Goal: Information Seeking & Learning: Learn about a topic

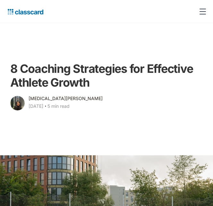
scroll to position [346, 0]
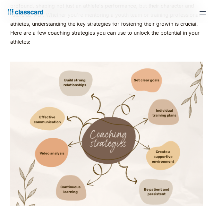
drag, startPoint x: 11, startPoint y: 106, endPoint x: 97, endPoint y: 139, distance: 92.5
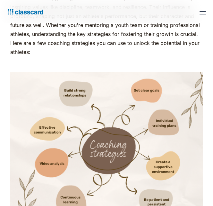
scroll to position [356, 0]
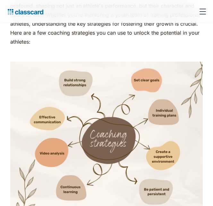
copy div "Building strong relationships In the world of coaching, building strong relatio…"
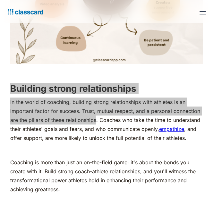
scroll to position [505, 0]
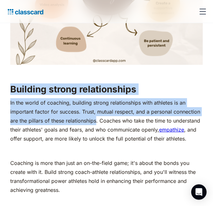
drag, startPoint x: 189, startPoint y: 138, endPoint x: 194, endPoint y: 149, distance: 12.1
click at [194, 143] on p "In the world of coaching, building strong relationships with athletes is an imp…" at bounding box center [106, 120] width 193 height 45
copy p "and offer support, are more likely to unlock the full potential of their athlet…"
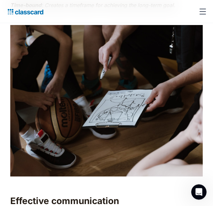
scroll to position [1267, 0]
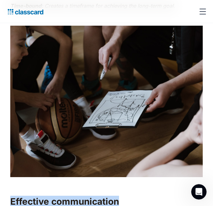
drag, startPoint x: 11, startPoint y: 67, endPoint x: 120, endPoint y: 75, distance: 109.6
click at [120, 196] on h2 "Effective communication" at bounding box center [106, 202] width 193 height 12
copy h2 "Effective communication"
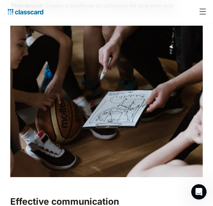
drag, startPoint x: 28, startPoint y: 102, endPoint x: 123, endPoint y: 146, distance: 104.4
copy p "Coaches must not only use clear and concise language but also infuse their comm…"
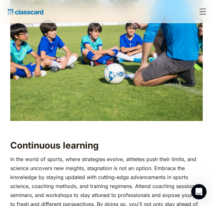
scroll to position [2633, 0]
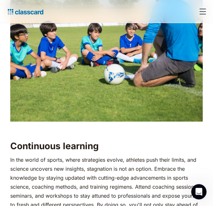
drag, startPoint x: 10, startPoint y: 61, endPoint x: 181, endPoint y: 118, distance: 180.3
copy div "Being patient and persistent As a coach, it's essential to exhibit patience and…"
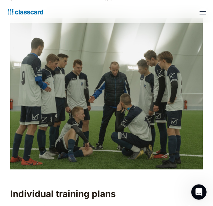
scroll to position [1641, 0]
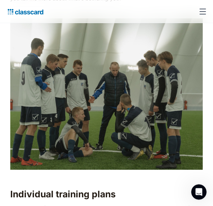
drag, startPoint x: 57, startPoint y: 143, endPoint x: 128, endPoint y: 185, distance: 82.5
copy p "Beyond the immediate visual feedback it offers, recording and reviewing trainin…"
drag, startPoint x: 12, startPoint y: 111, endPoint x: 74, endPoint y: 113, distance: 61.7
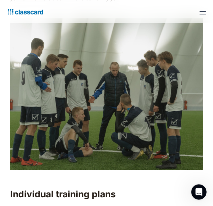
copy h2 "Video analysis"
